Goal: Information Seeking & Learning: Learn about a topic

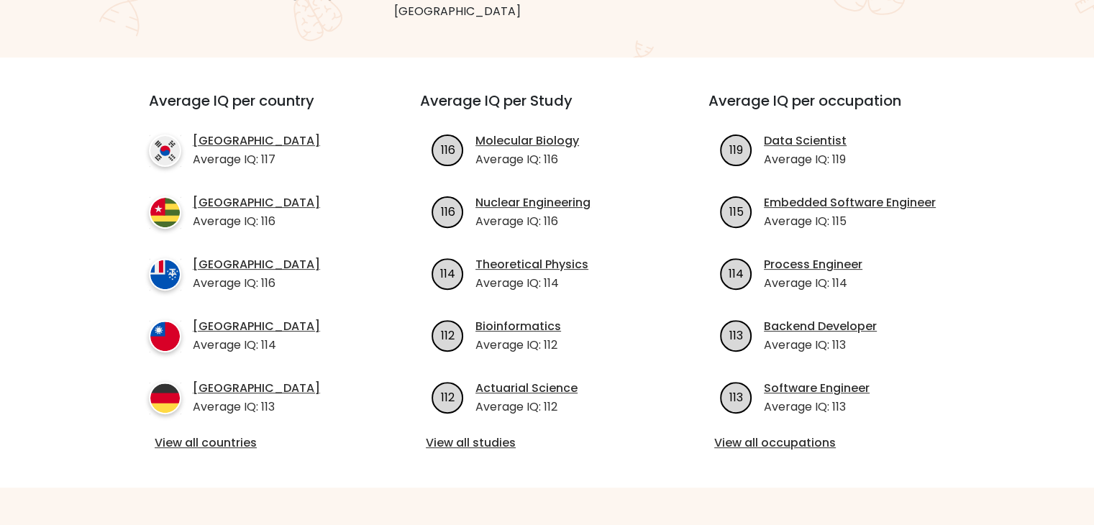
scroll to position [466, 0]
click at [242, 434] on link "View all countries" at bounding box center [259, 442] width 208 height 17
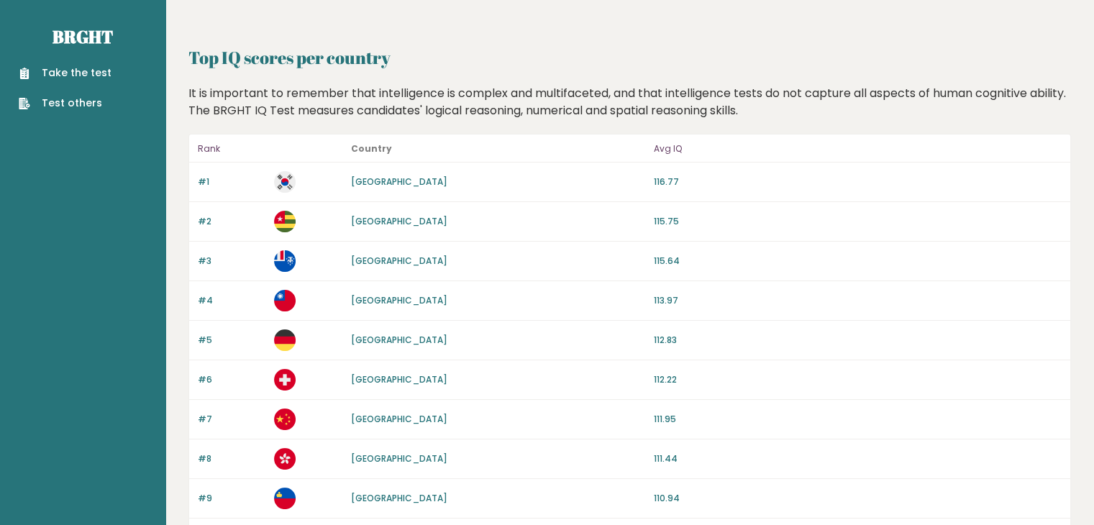
scroll to position [1, 0]
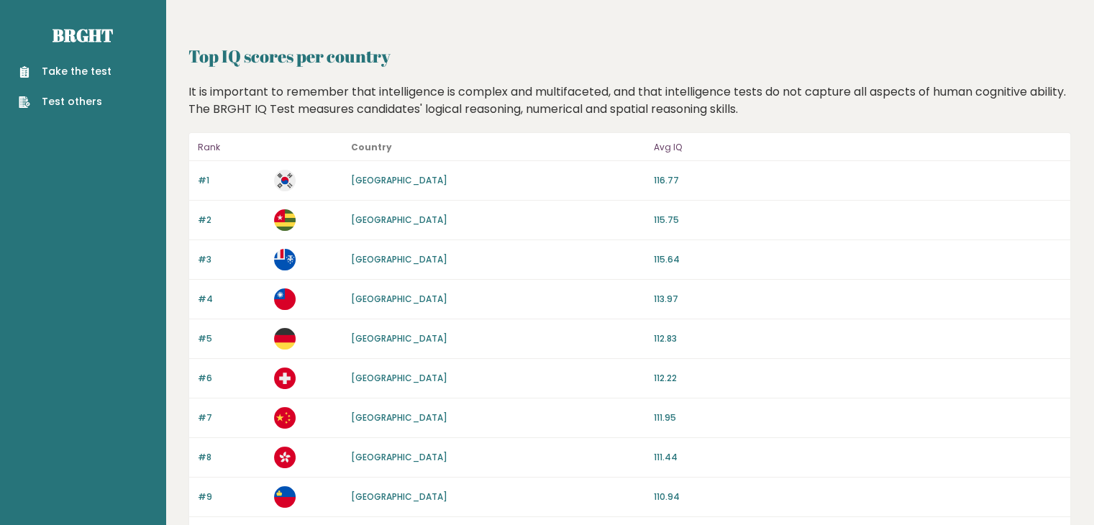
click at [71, 73] on link "Take the test" at bounding box center [65, 71] width 93 height 15
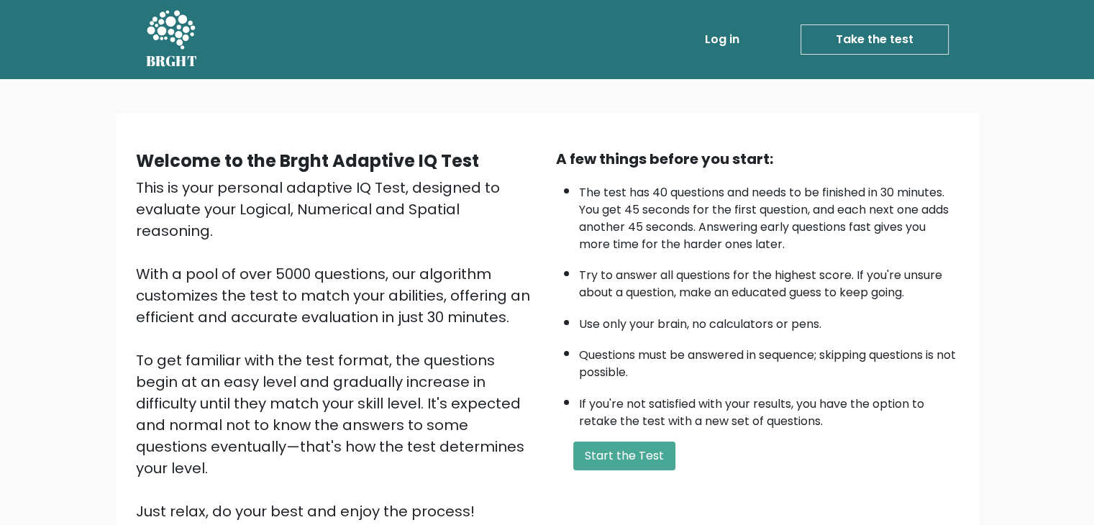
click at [155, 43] on icon at bounding box center [171, 30] width 50 height 43
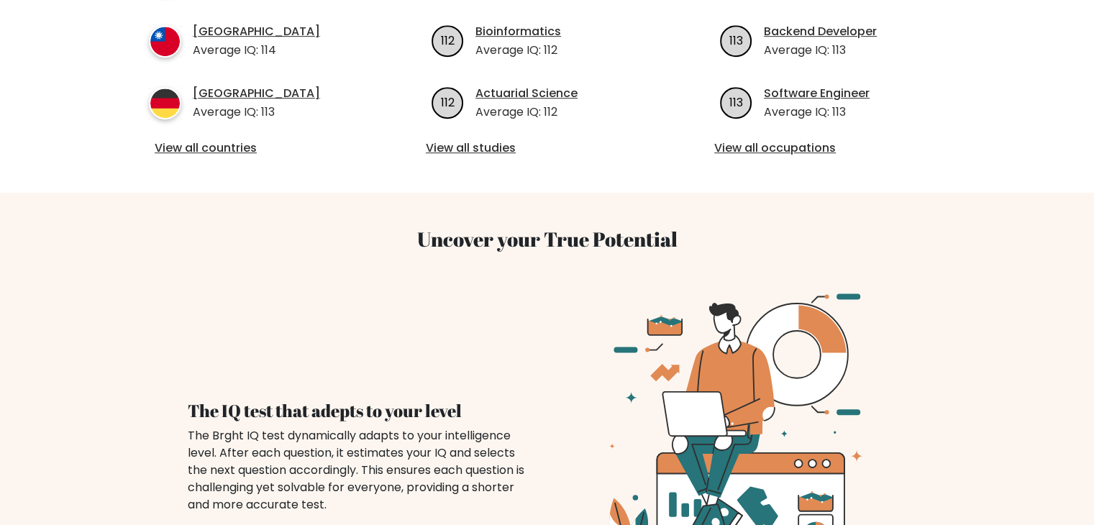
scroll to position [626, 0]
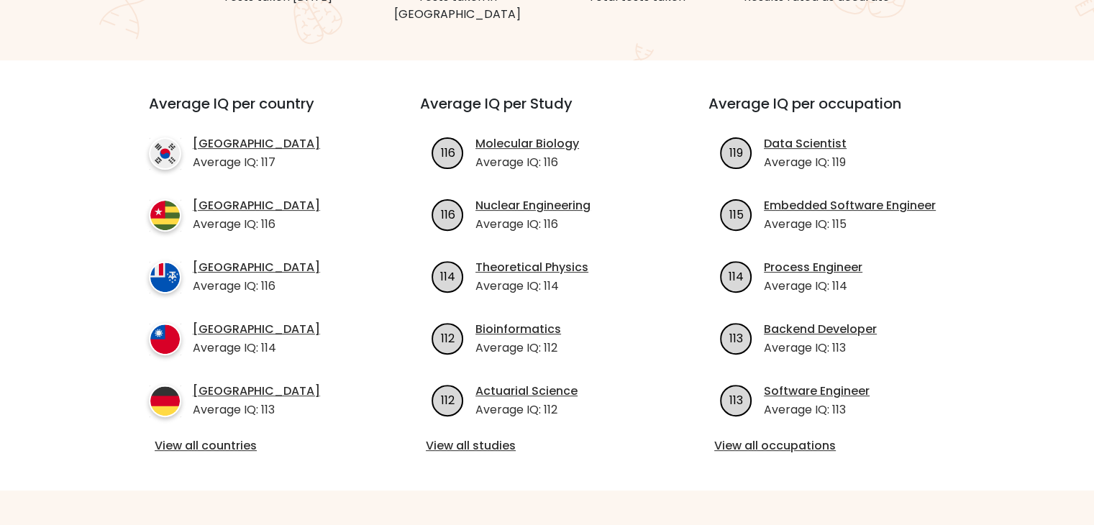
scroll to position [466, 0]
